Goal: Information Seeking & Learning: Learn about a topic

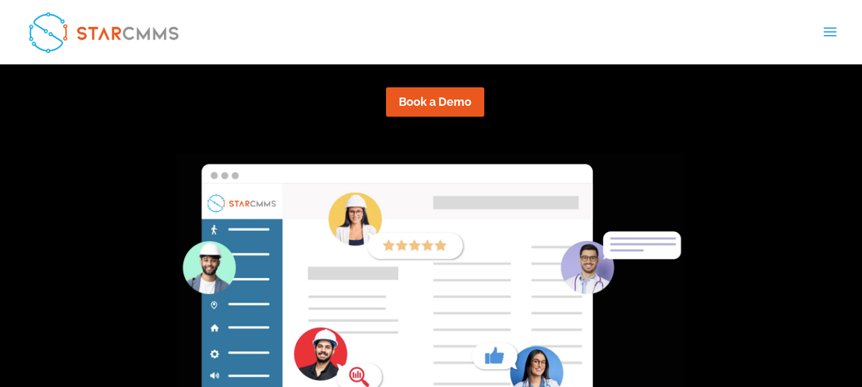
scroll to position [255, 0]
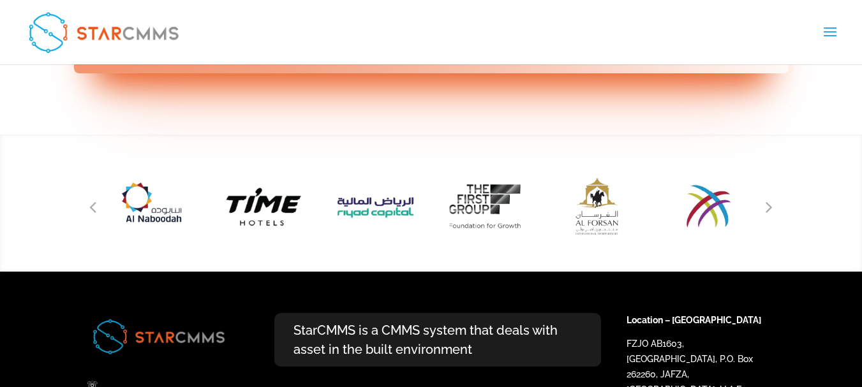
scroll to position [1760, 0]
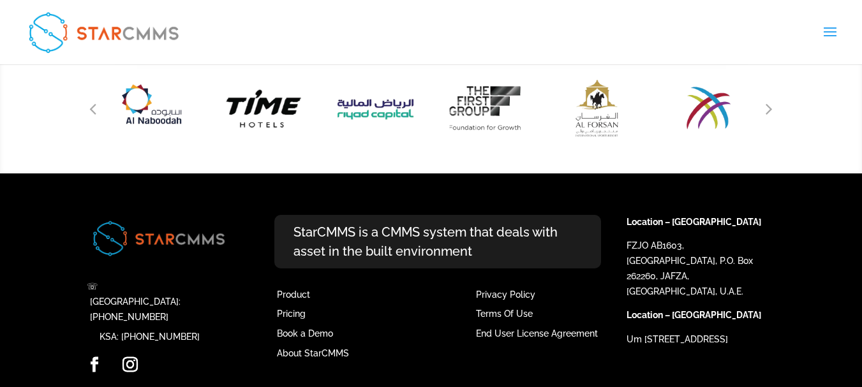
click at [0, 0] on link "Asset Consulting" at bounding box center [0, 0] width 0 height 0
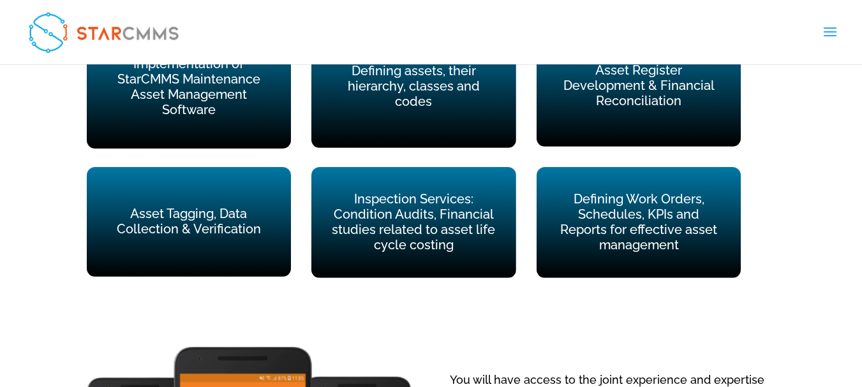
scroll to position [1148, 0]
